Goal: Task Accomplishment & Management: Manage account settings

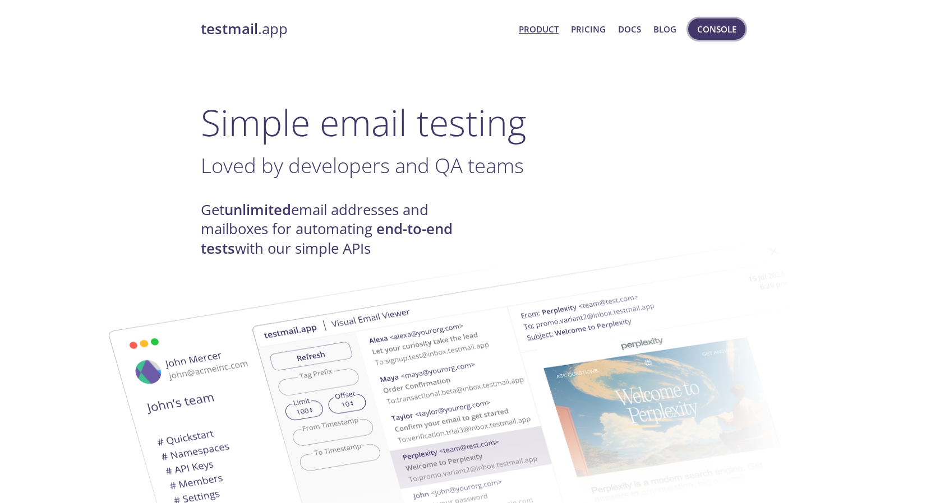
click at [704, 27] on span "Console" at bounding box center [716, 29] width 39 height 15
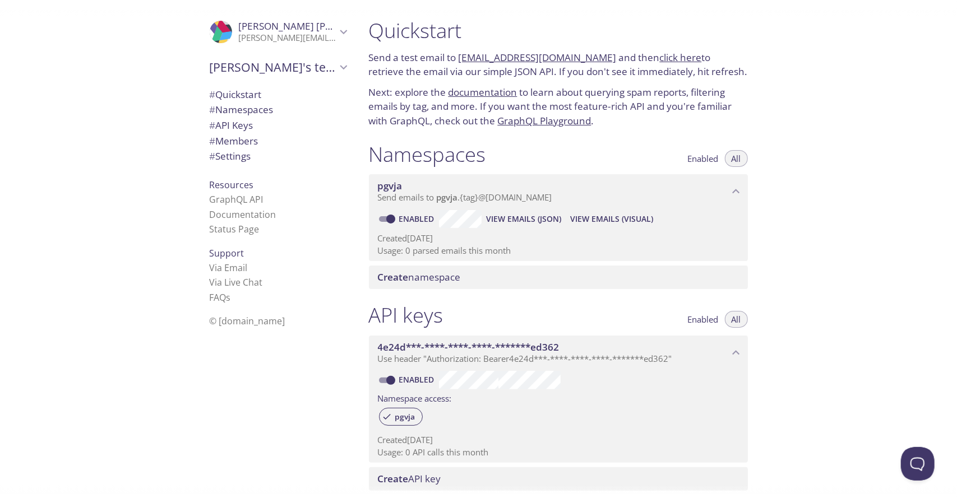
click at [389, 187] on span "pgvja" at bounding box center [390, 185] width 25 height 13
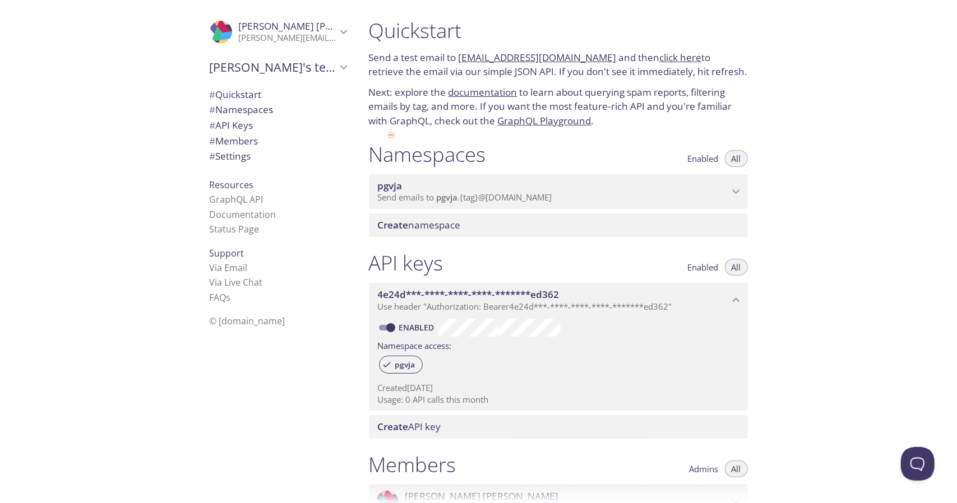
click at [389, 187] on span "pgvja" at bounding box center [390, 185] width 25 height 13
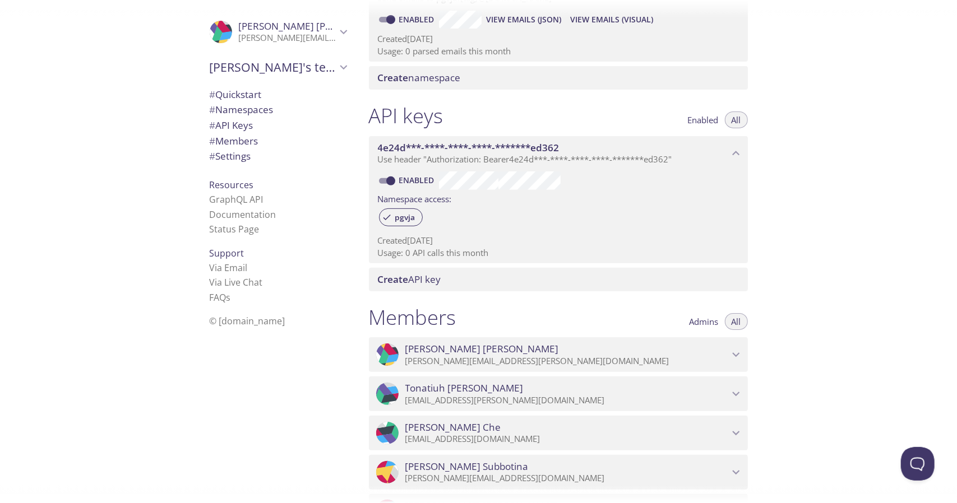
scroll to position [325, 0]
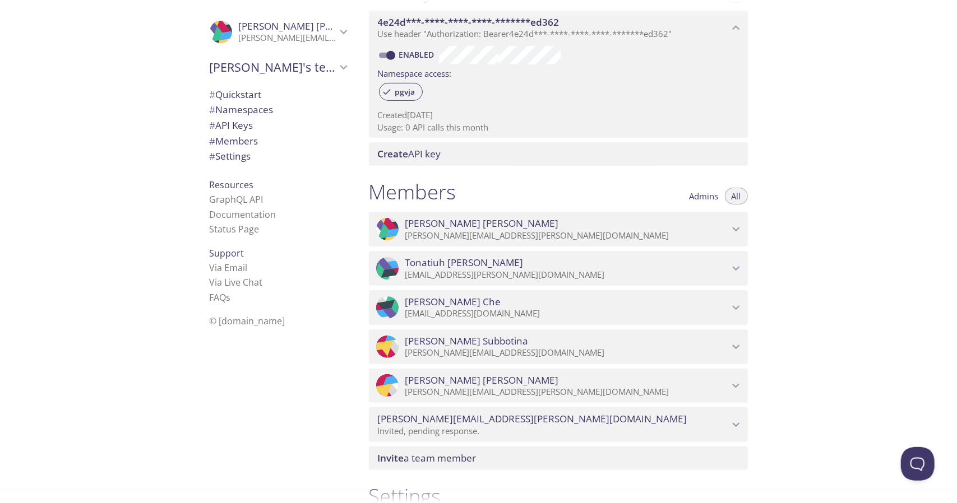
click at [662, 342] on span "[PERSON_NAME]" at bounding box center [567, 341] width 324 height 12
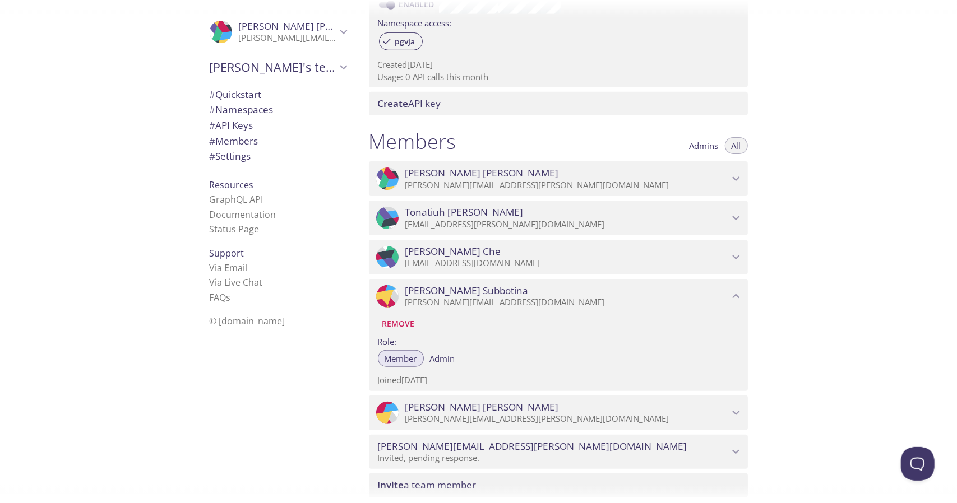
scroll to position [377, 0]
click at [408, 320] on span "Remove" at bounding box center [398, 322] width 33 height 13
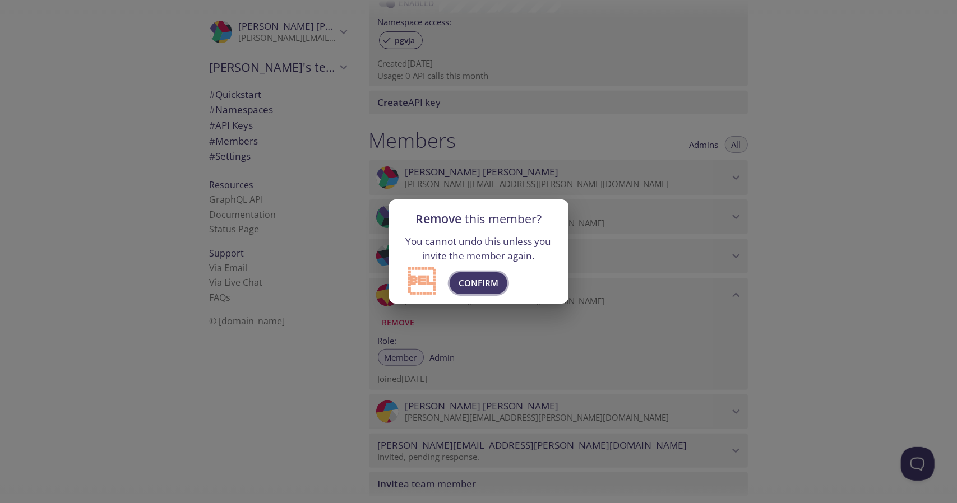
click at [476, 293] on button "Confirm" at bounding box center [479, 282] width 58 height 21
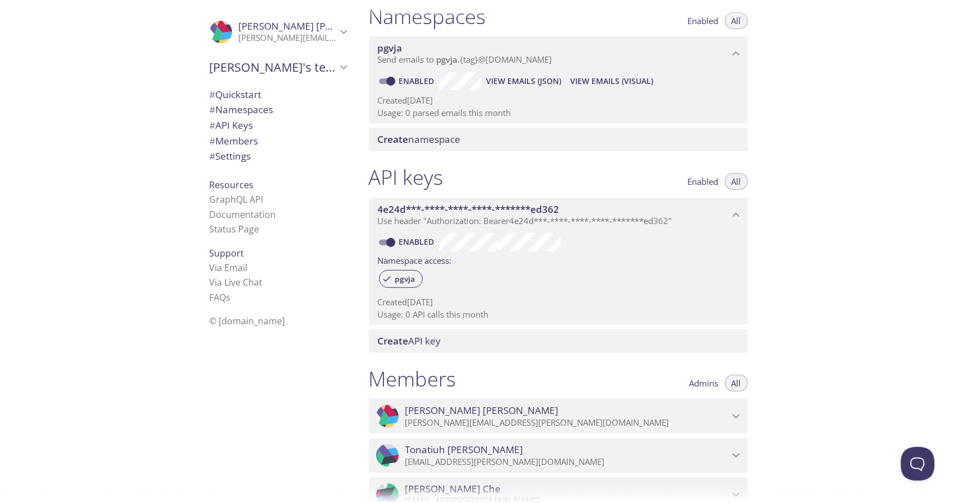
scroll to position [58, 0]
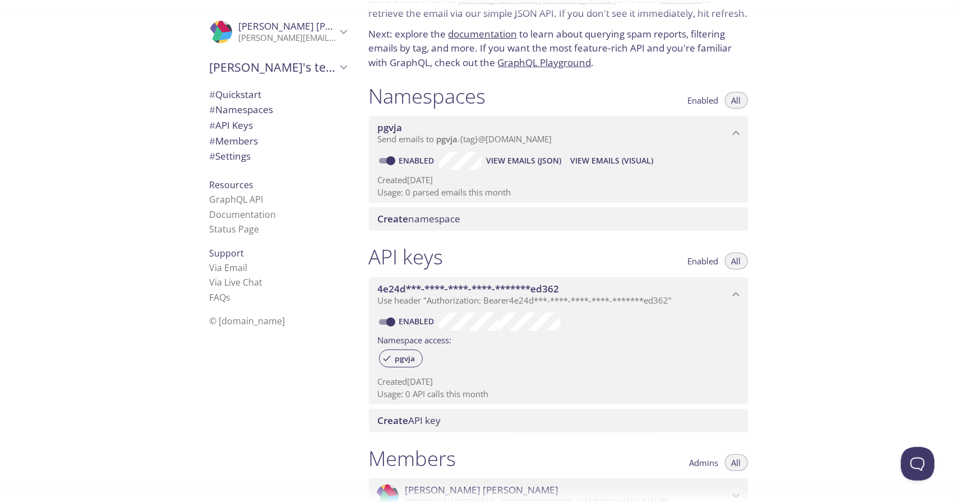
click at [544, 82] on div "Namespaces Enabled All pgvja Send emails to pgvja . {tag} @[DOMAIN_NAME] Enable…" at bounding box center [558, 157] width 397 height 161
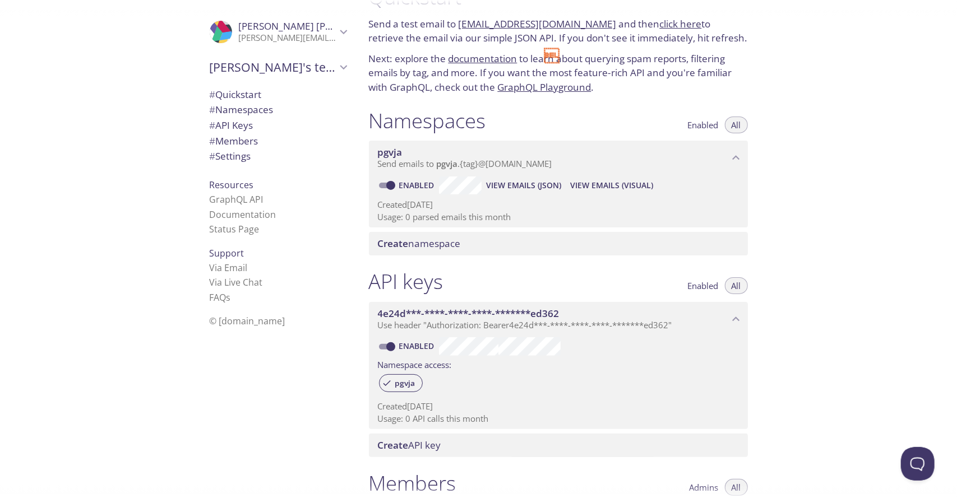
scroll to position [0, 0]
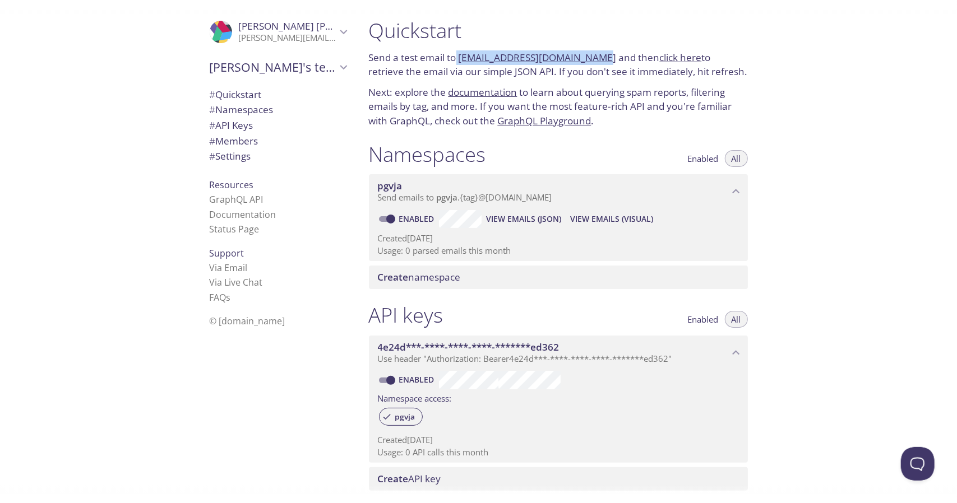
drag, startPoint x: 457, startPoint y: 56, endPoint x: 583, endPoint y: 56, distance: 125.6
click at [583, 56] on p "Send a test email to [EMAIL_ADDRESS][DOMAIN_NAME] and then click here to retrie…" at bounding box center [558, 64] width 379 height 29
click at [595, 57] on p "Send a test email to [EMAIL_ADDRESS][DOMAIN_NAME] and then click here to retrie…" at bounding box center [558, 64] width 379 height 29
drag, startPoint x: 595, startPoint y: 57, endPoint x: 459, endPoint y: 61, distance: 136.3
click at [459, 61] on p "Send a test email to [EMAIL_ADDRESS][DOMAIN_NAME] and then click here to retrie…" at bounding box center [558, 64] width 379 height 29
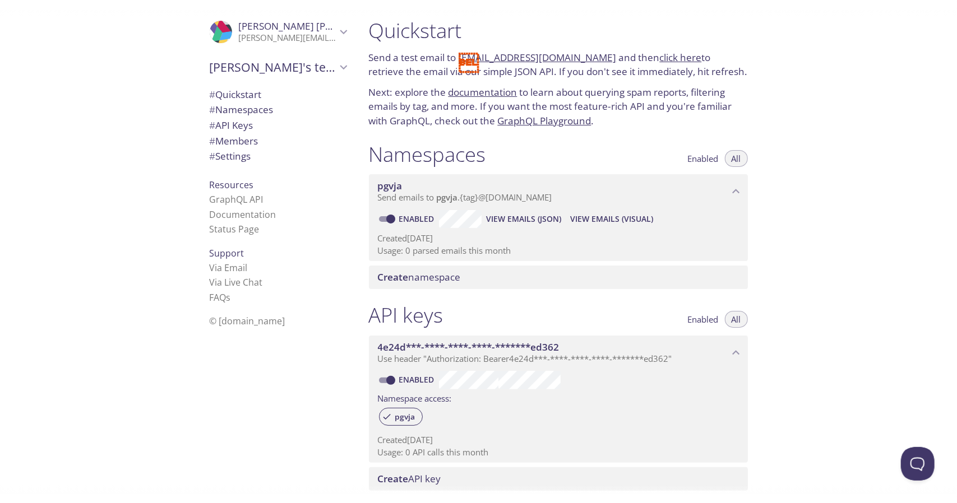
copy link "[EMAIL_ADDRESS][DOMAIN_NAME]"
click at [250, 212] on link "Documentation" at bounding box center [243, 215] width 67 height 12
click at [660, 63] on link "click here" at bounding box center [681, 57] width 42 height 13
